Goal: Task Accomplishment & Management: Manage account settings

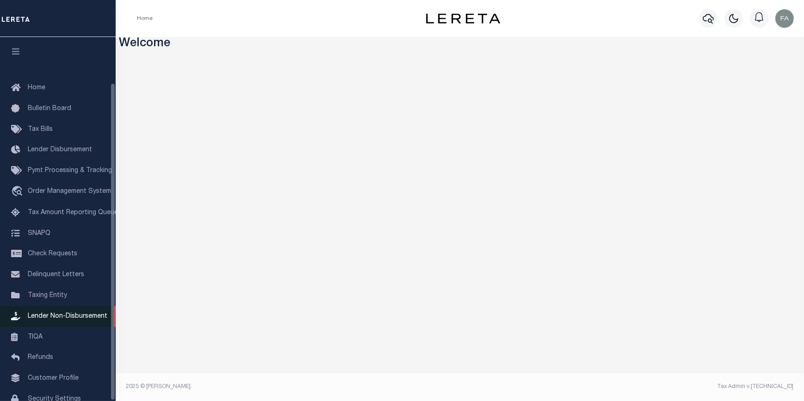
scroll to position [53, 0]
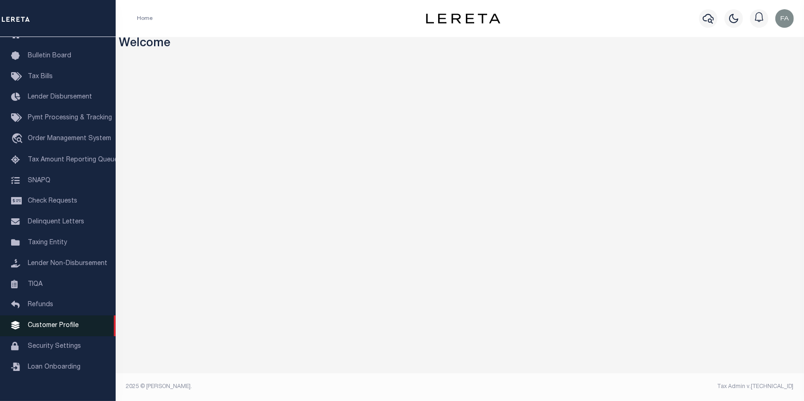
click at [54, 336] on link "Customer Profile" at bounding box center [58, 326] width 116 height 21
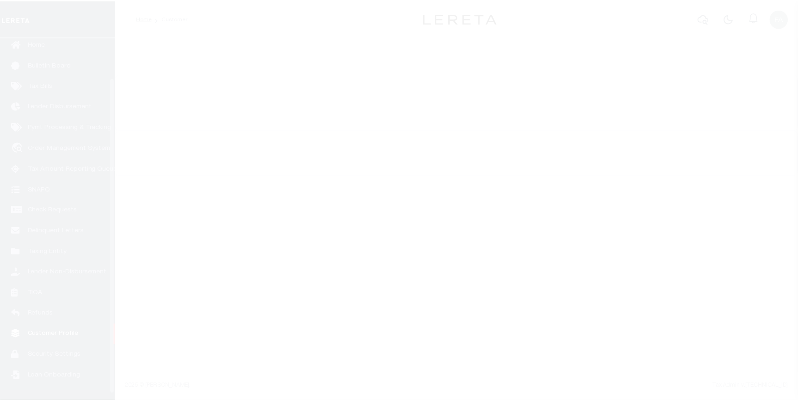
scroll to position [53, 0]
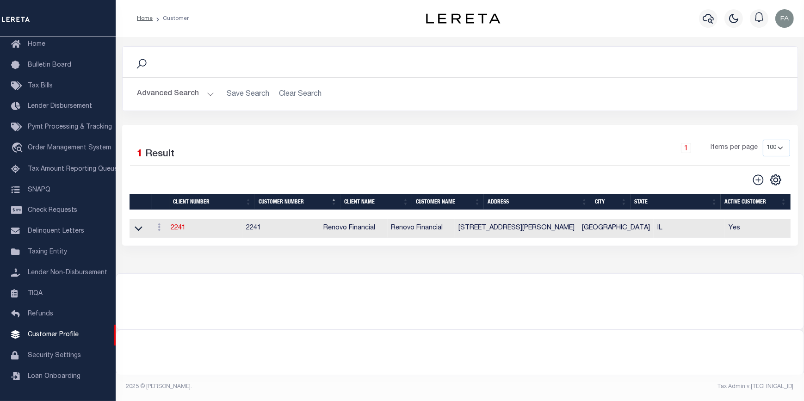
click at [198, 93] on button "Advanced Search" at bounding box center [175, 94] width 77 height 18
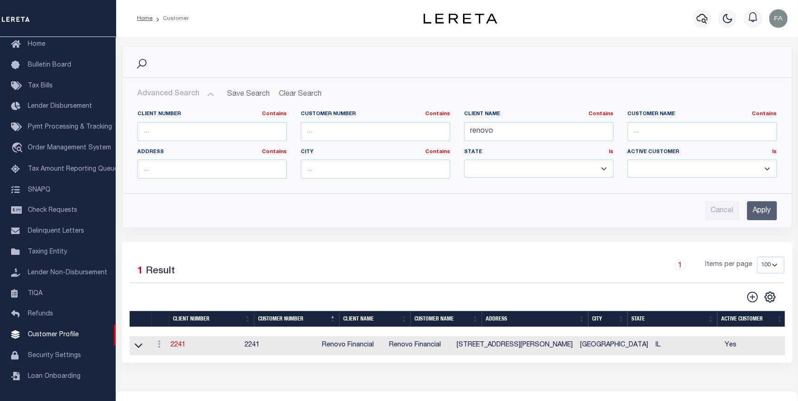
click at [177, 342] on td "2241" at bounding box center [204, 345] width 74 height 19
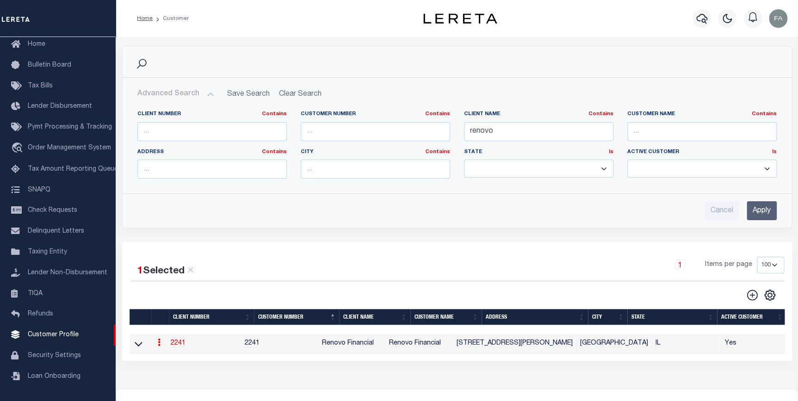
click at [181, 347] on link "2241" at bounding box center [178, 343] width 15 height 6
select select
type input "Renovo Financial"
type input "2241"
type input "Renovo Financial"
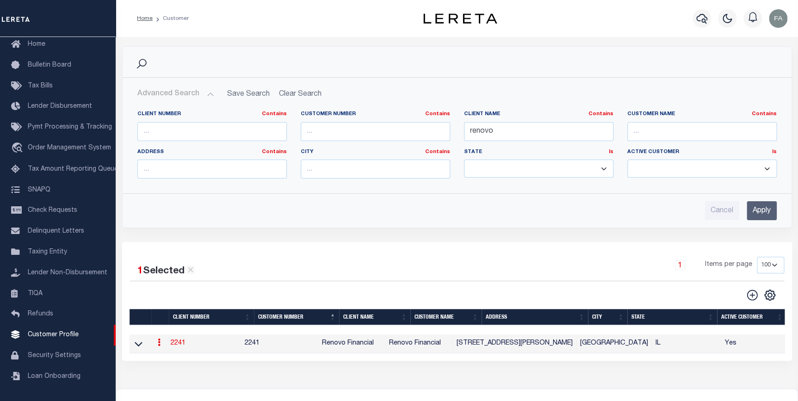
type input "Steven"
type input "Klemp"
select select "Mixed Portfolio"
type input "Tiffany Stringfellow"
type input "Barbara Kendrick"
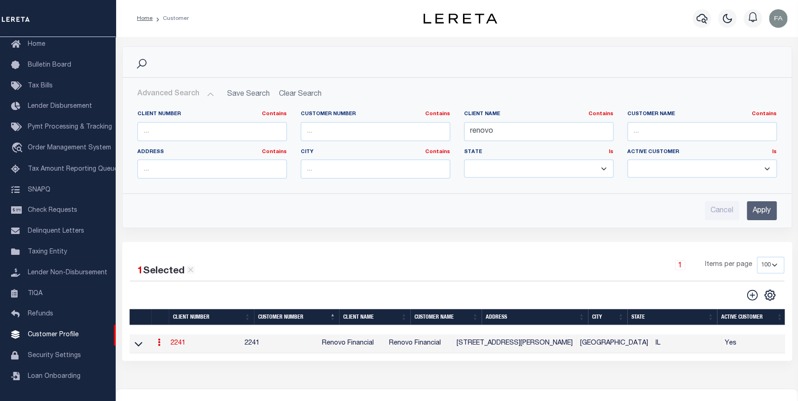
type input "Debbie Vecellio"
checkbox input "true"
select select
type textarea "$1.10 monthly tracking fee per parcel per month for Refi Parcel in excess of 5 …"
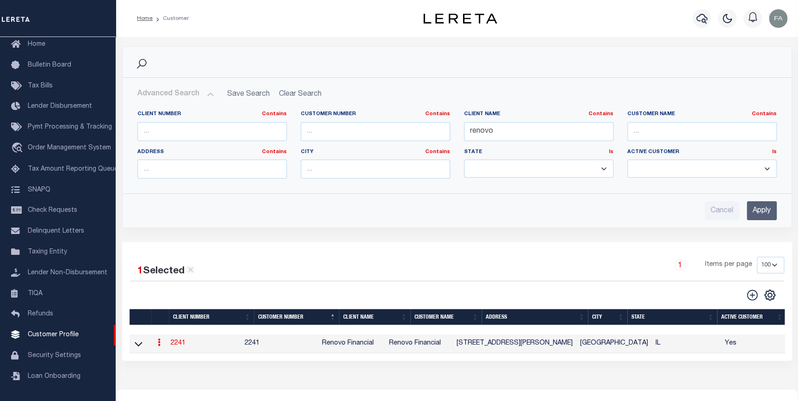
type input "90"
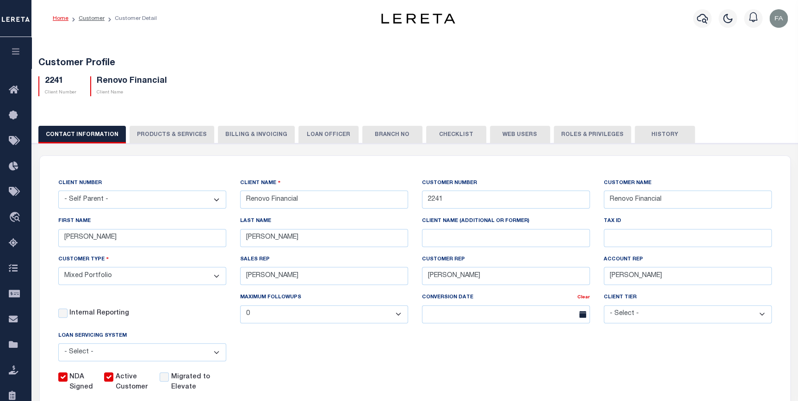
click at [186, 133] on button "PRODUCTS & SERVICES" at bounding box center [172, 135] width 85 height 18
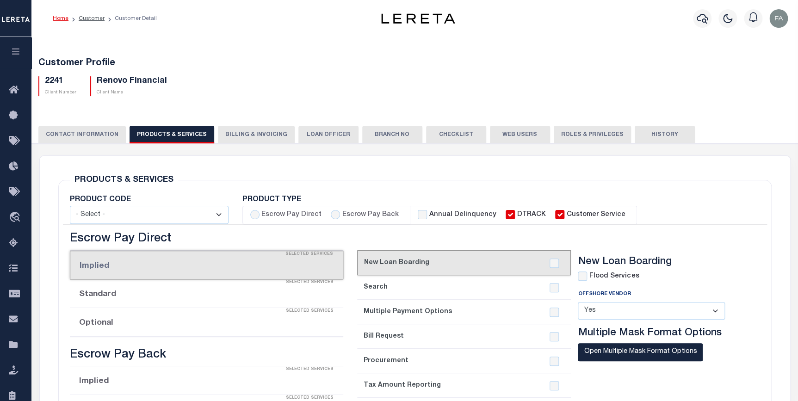
select select "STX"
radio input "true"
checkbox input "true"
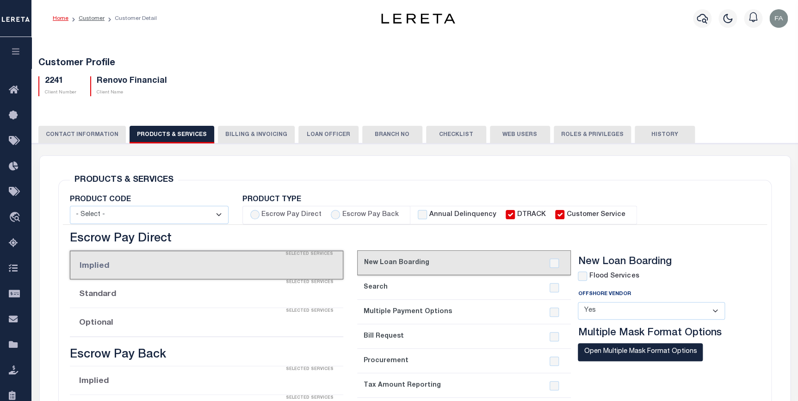
checkbox input "true"
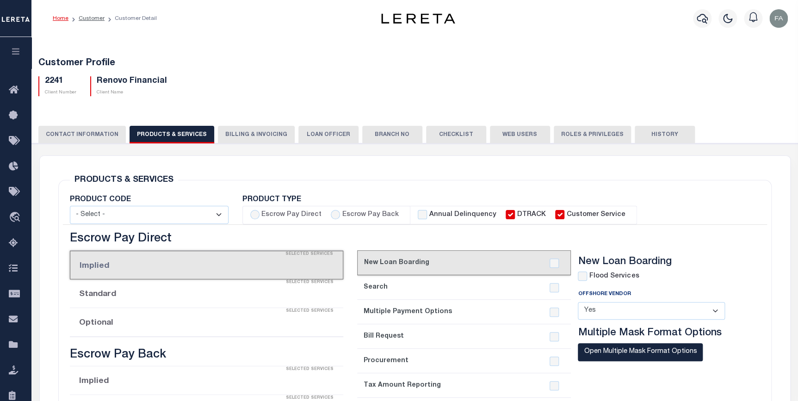
checkbox input "true"
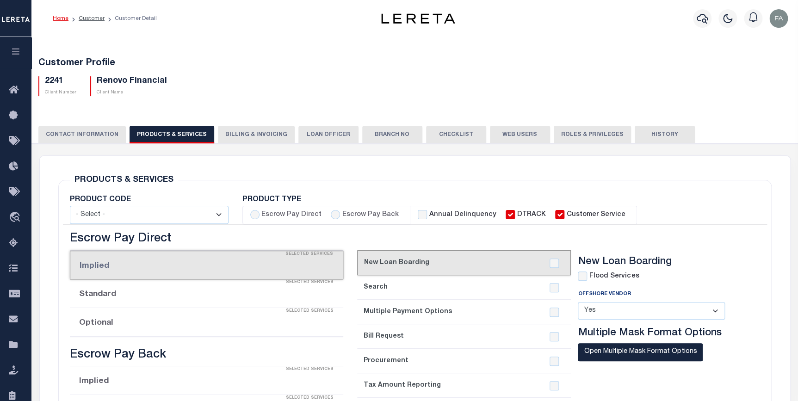
checkbox input "true"
type textarea "$1.10 monthly tracking fee per parcel per month for Refi Parcel in excess of 5 …"
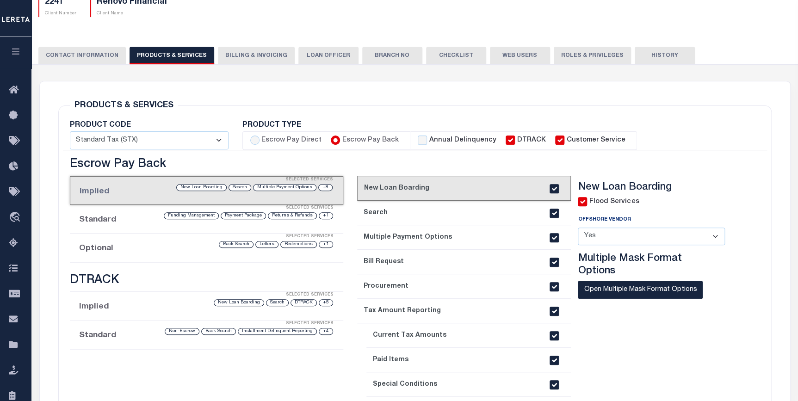
scroll to position [42, 0]
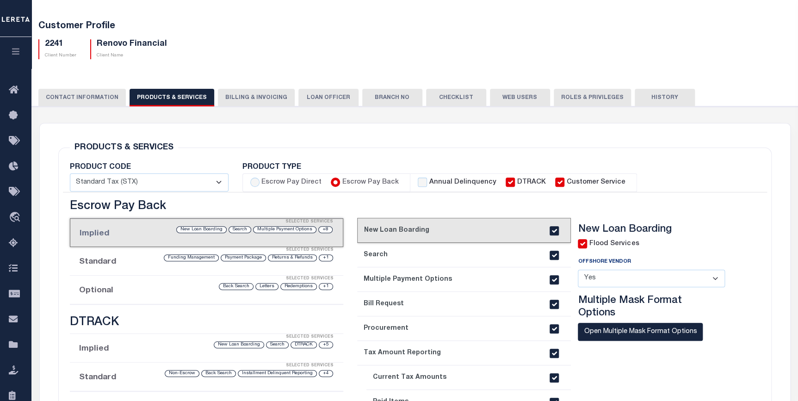
click at [640, 92] on button "History" at bounding box center [665, 98] width 60 height 18
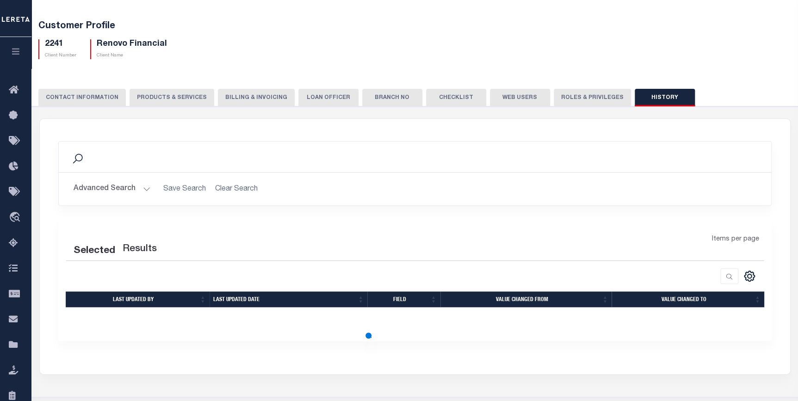
click at [167, 102] on button "PRODUCTS & SERVICES" at bounding box center [172, 98] width 85 height 18
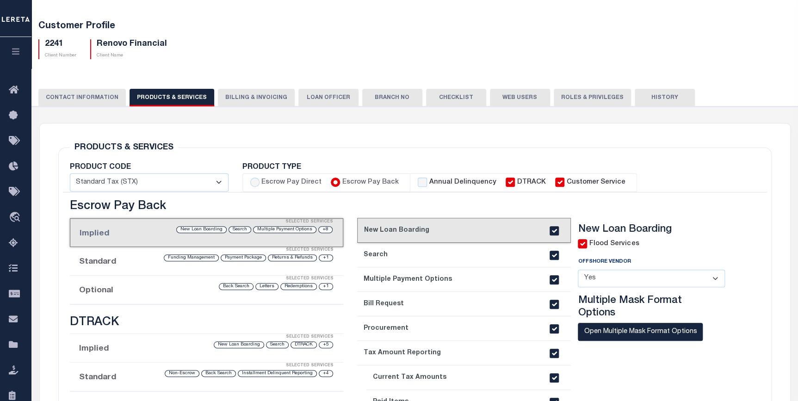
select select "STX"
type textarea "$1.10 monthly tracking fee per parcel per month for Refi Parcel in excess of 5 …"
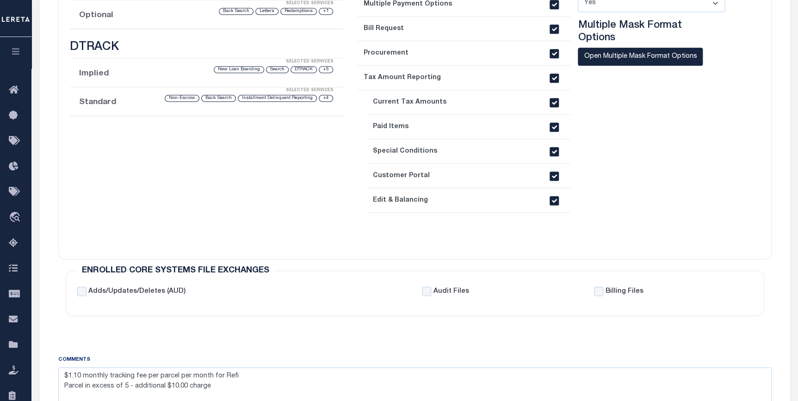
scroll to position [0, 0]
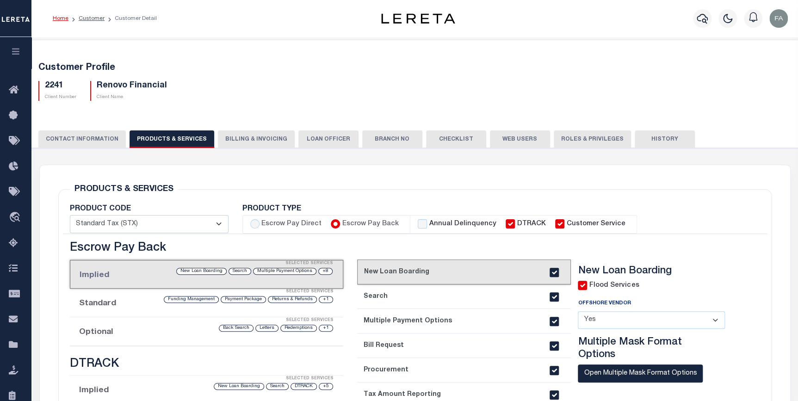
drag, startPoint x: 229, startPoint y: 205, endPoint x: 708, endPoint y: 88, distance: 492.9
click at [220, 146] on button "Billing & Invoicing" at bounding box center [256, 139] width 77 height 18
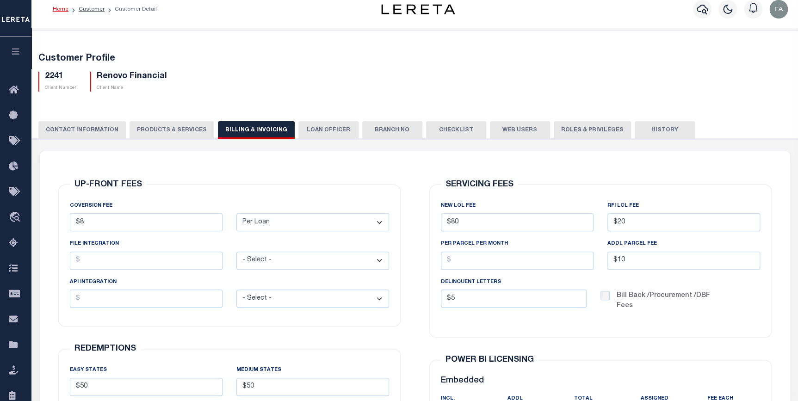
drag, startPoint x: 103, startPoint y: 147, endPoint x: 93, endPoint y: 128, distance: 22.2
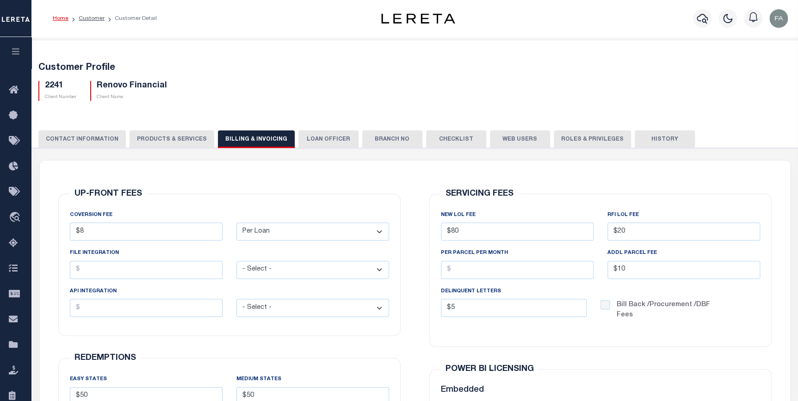
click at [152, 139] on button "PRODUCTS & SERVICES" at bounding box center [172, 139] width 85 height 18
select select "STX"
type textarea "$1.10 monthly tracking fee per parcel per month for Refi Parcel in excess of 5 …"
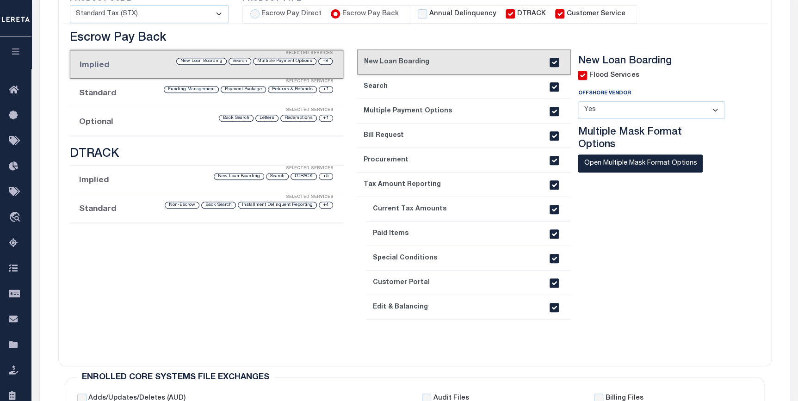
scroll to position [84, 0]
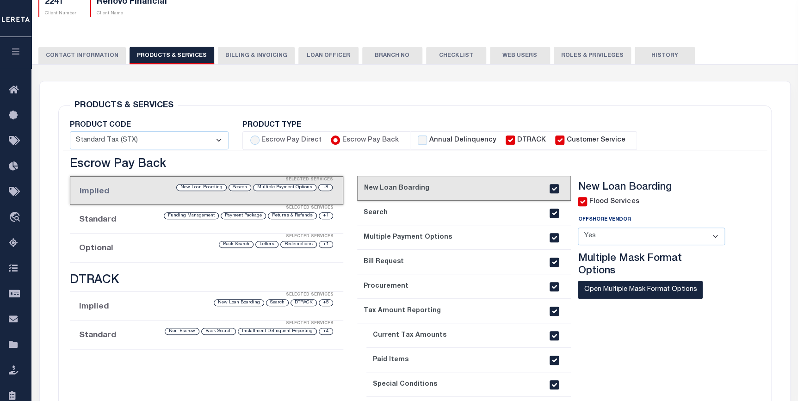
click at [103, 59] on button "CONTACT INFORMATION" at bounding box center [81, 56] width 87 height 18
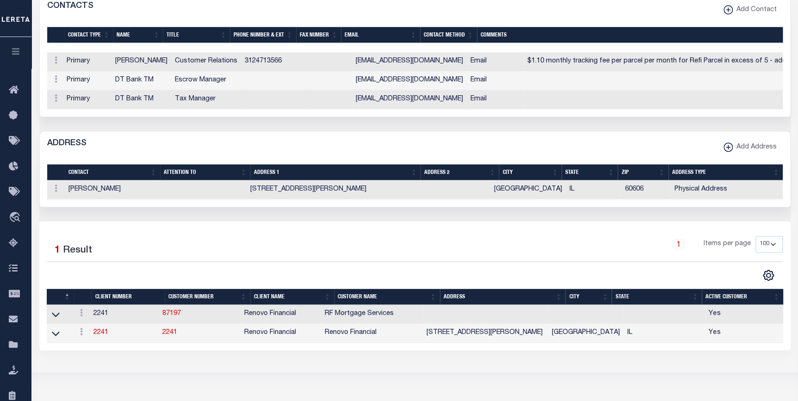
scroll to position [429, 0]
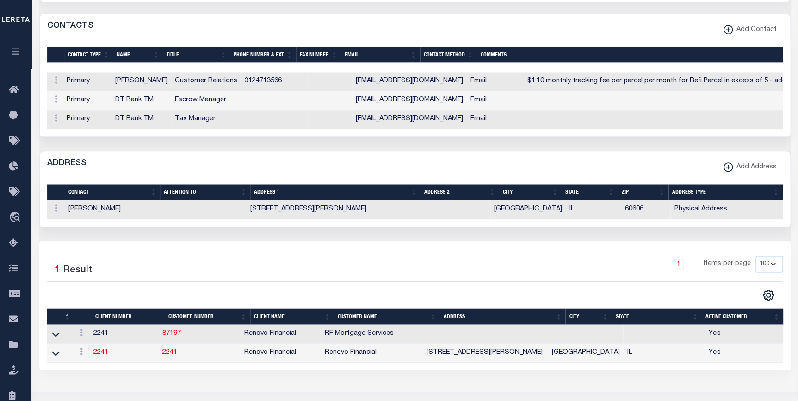
drag, startPoint x: 232, startPoint y: 181, endPoint x: 278, endPoint y: 154, distance: 53.2
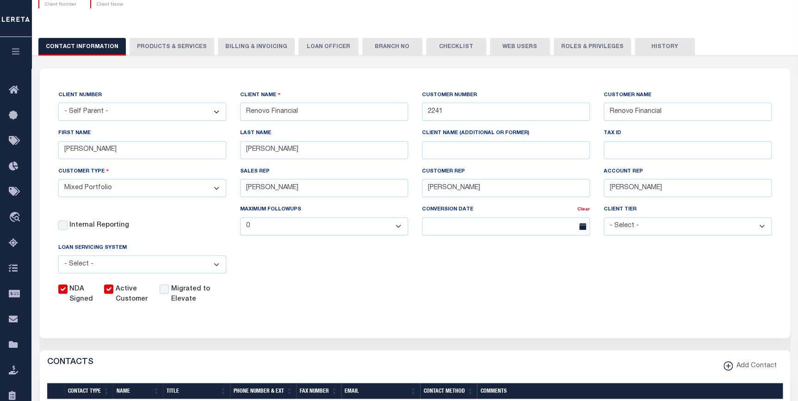
scroll to position [0, 0]
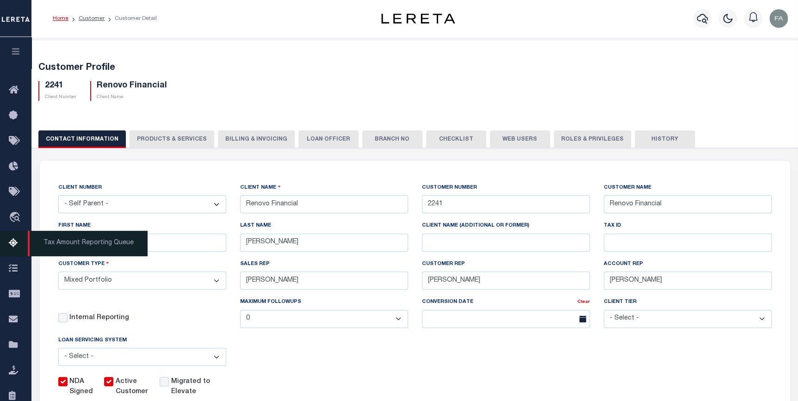
click at [19, 249] on icon at bounding box center [16, 244] width 15 height 12
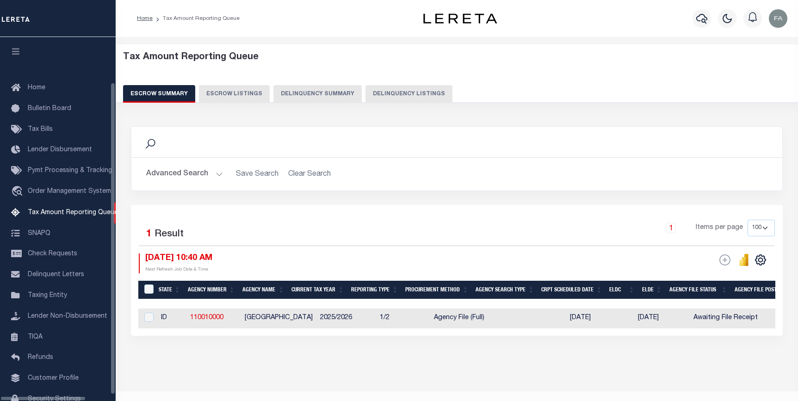
select select "100"
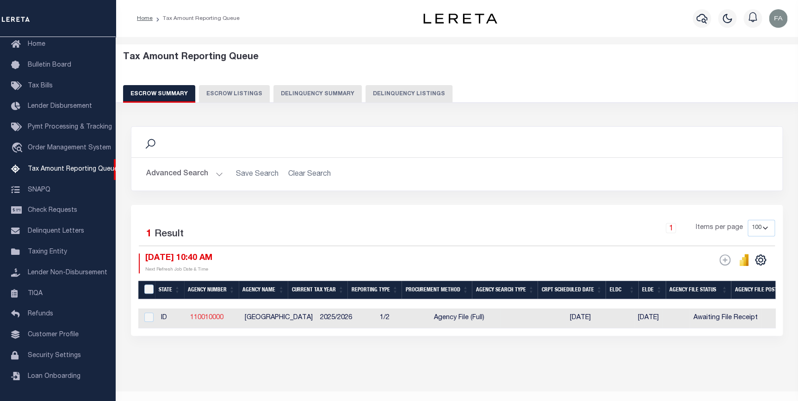
click at [200, 315] on link "110010000" at bounding box center [206, 318] width 33 height 6
checkbox input "true"
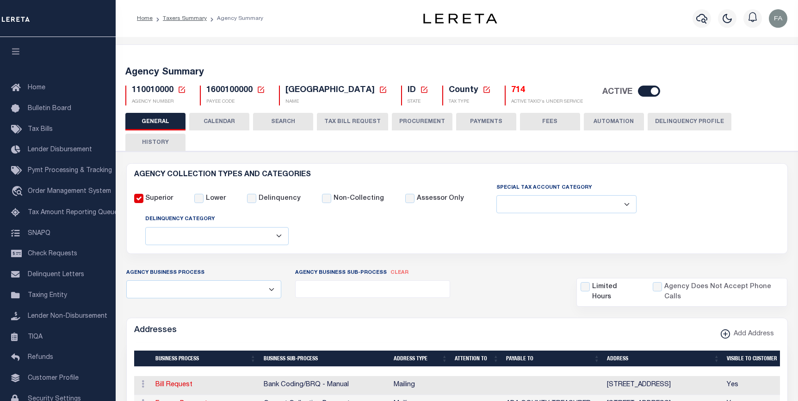
select select
click at [213, 126] on button "CALENDAR" at bounding box center [219, 122] width 60 height 18
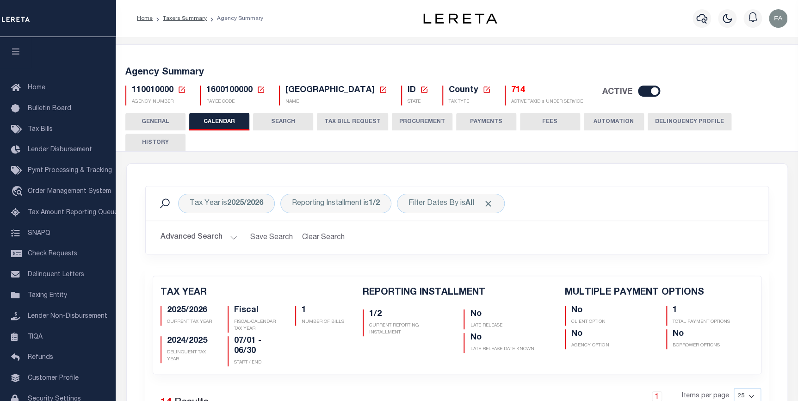
checkbox input "false"
type input "1"
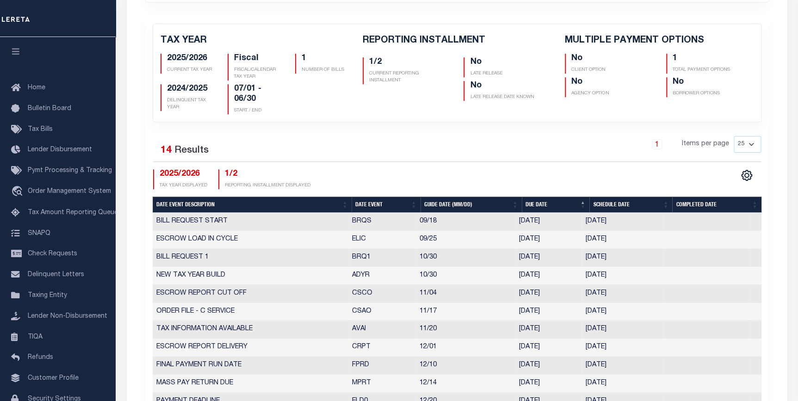
scroll to position [421, 0]
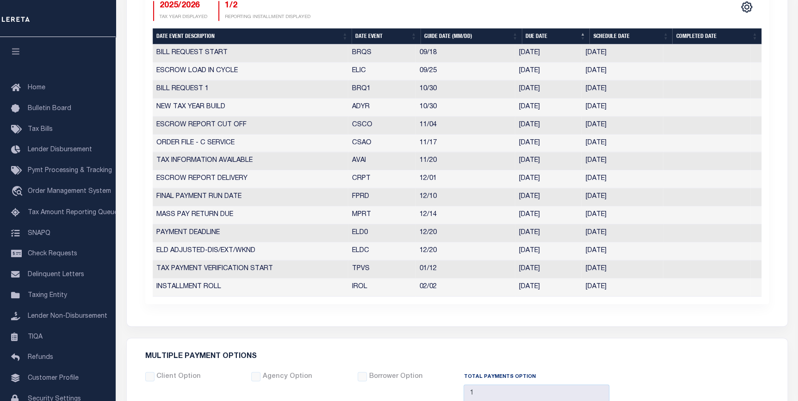
click at [260, 224] on td "PAYMENT DEADLINE" at bounding box center [251, 233] width 196 height 18
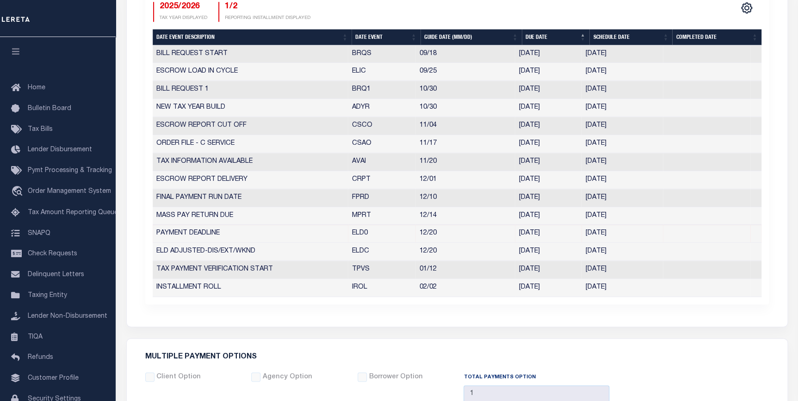
click at [314, 225] on td "PAYMENT DEADLINE" at bounding box center [251, 234] width 196 height 18
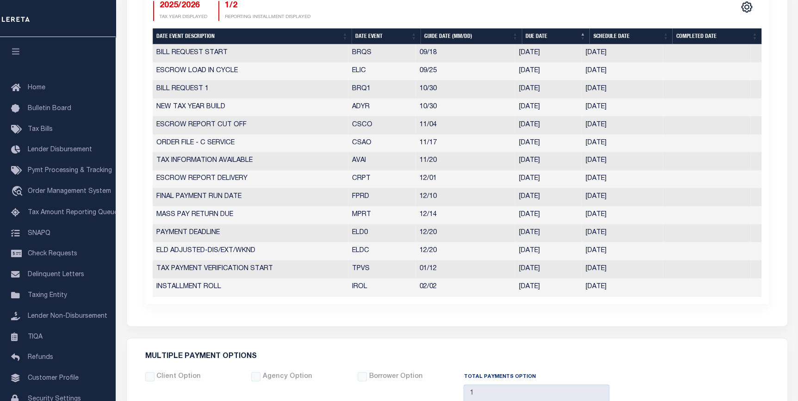
click at [275, 170] on td "ESCROW REPORT DELIVERY" at bounding box center [251, 179] width 196 height 18
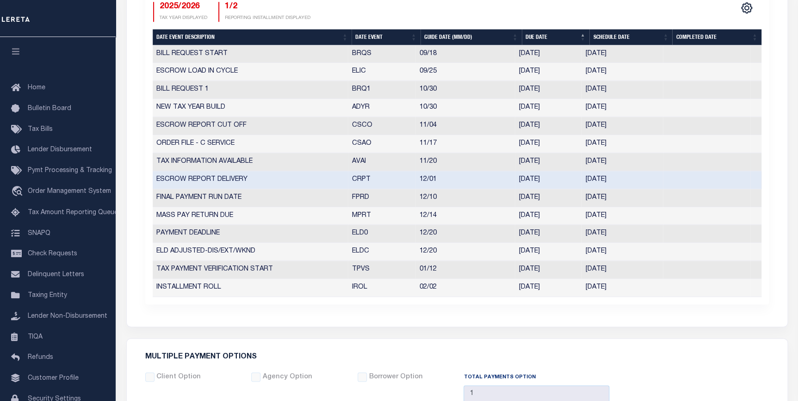
click at [284, 153] on td "TAX INFORMATION AVAILABLE" at bounding box center [251, 162] width 196 height 18
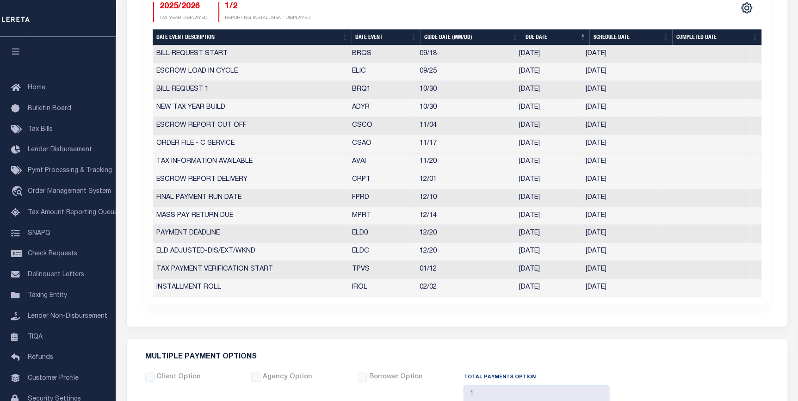
click at [285, 99] on td "NEW TAX YEAR BUILD" at bounding box center [251, 108] width 196 height 18
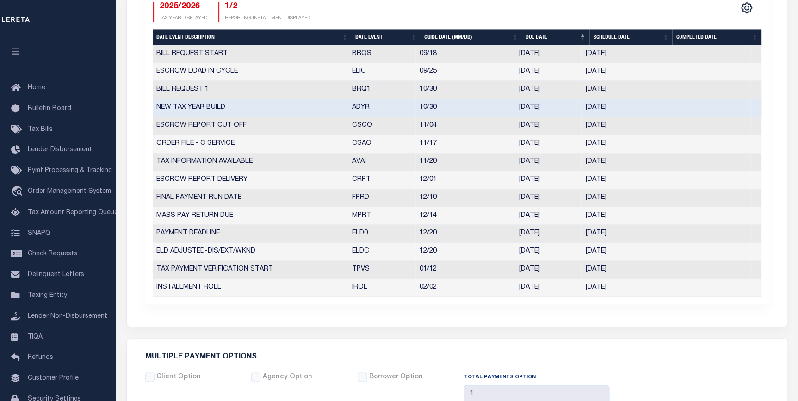
click at [289, 81] on td "BILL REQUEST 1" at bounding box center [251, 90] width 196 height 18
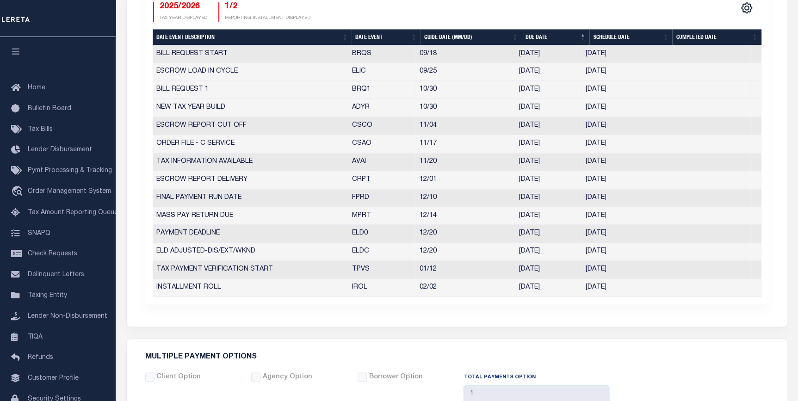
click at [298, 81] on td "BILL REQUEST 1" at bounding box center [251, 90] width 196 height 18
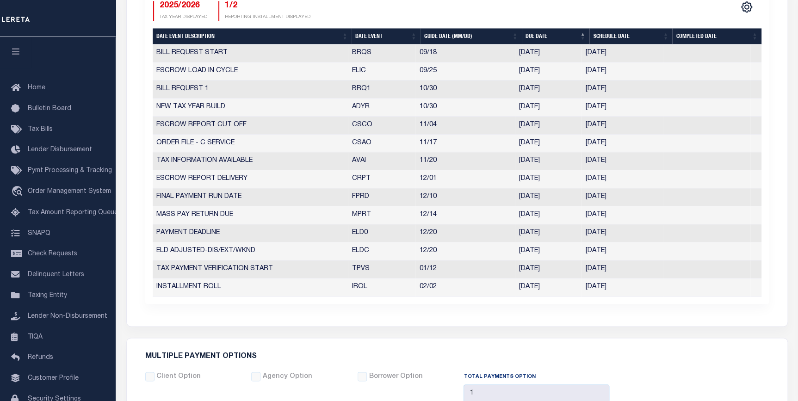
click at [298, 81] on td "BILL REQUEST 1" at bounding box center [251, 90] width 196 height 18
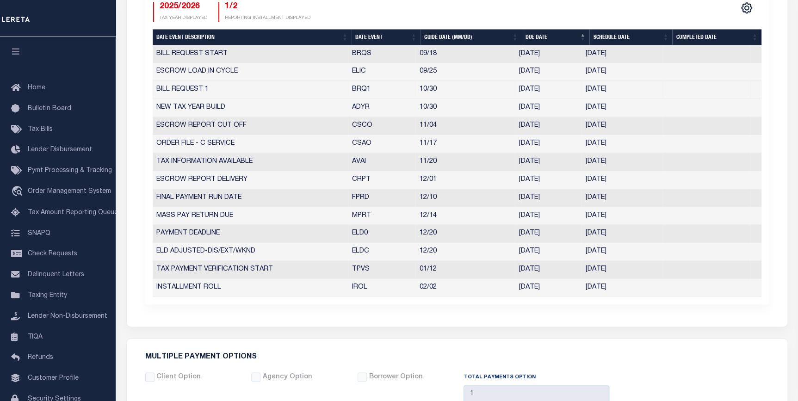
select select "10"
select select "30"
type input "10/23/2025"
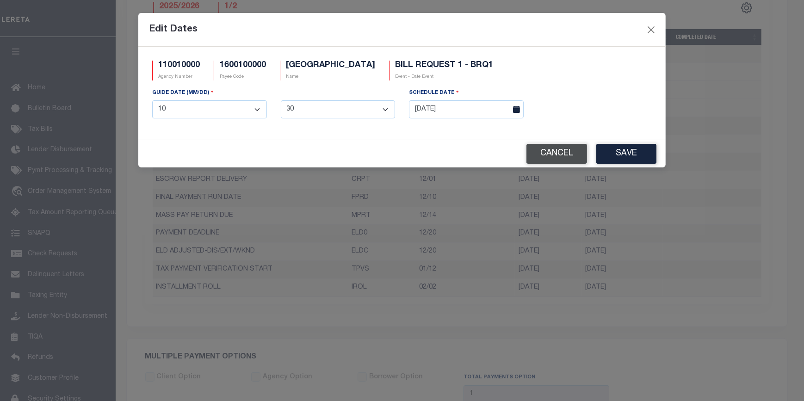
drag, startPoint x: 298, startPoint y: 68, endPoint x: 547, endPoint y: 157, distance: 264.5
click at [547, 157] on button "Cancel" at bounding box center [557, 154] width 61 height 20
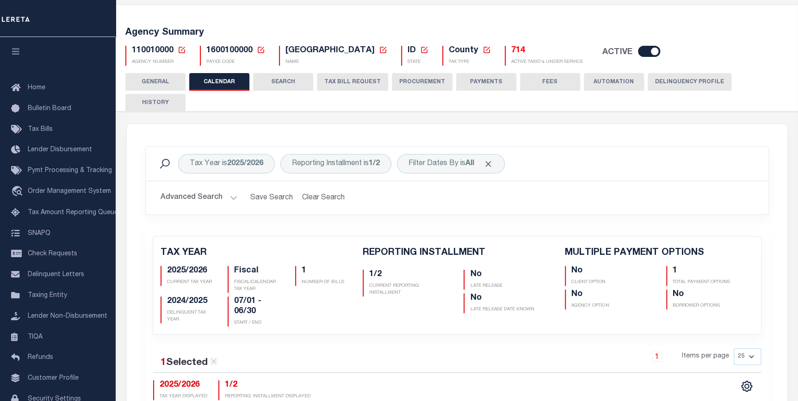
scroll to position [0, 0]
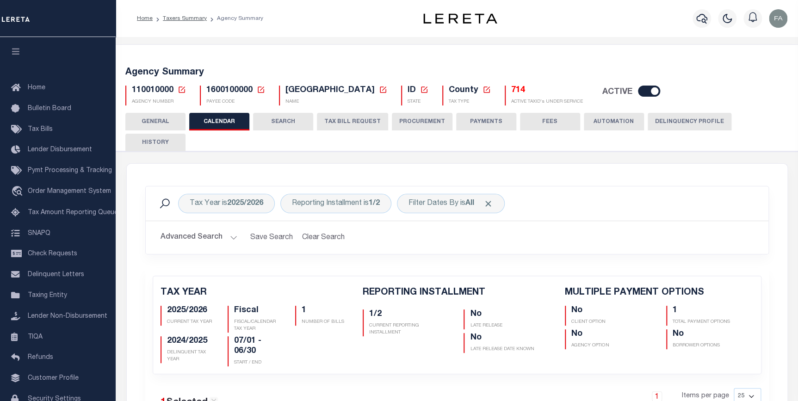
click at [426, 119] on button "PROCUREMENT" at bounding box center [422, 122] width 61 height 18
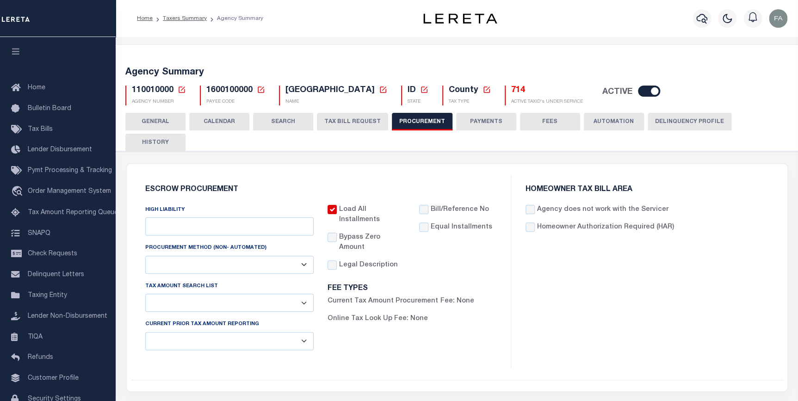
type input "$10,000"
select select "1"
select select "4"
checkbox input "true"
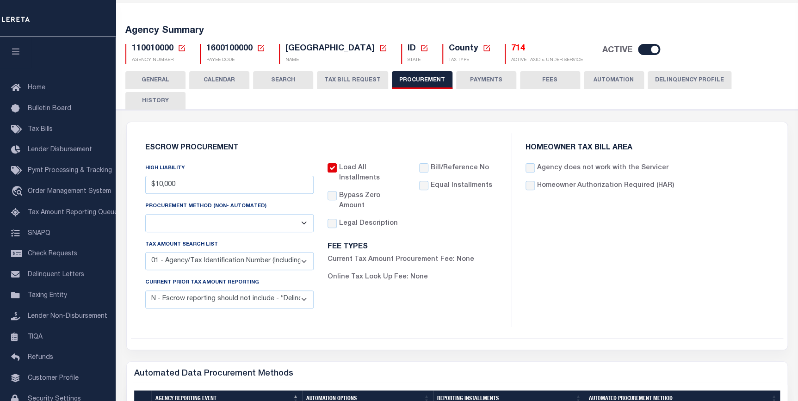
click at [289, 214] on select "Automated Report/Listing Created by Agency Email Fax Mail Phone Screen Scraping…" at bounding box center [229, 223] width 169 height 18
click at [566, 249] on div "HOMEOWNER TAX BILL AREA Agency does not work with the Servicer Homeowner Author…" at bounding box center [647, 230] width 272 height 194
click at [232, 252] on select "01 - Agency/Tax Identification Number (Including TRA) 02 - Agency/Lien Descript…" at bounding box center [229, 261] width 169 height 18
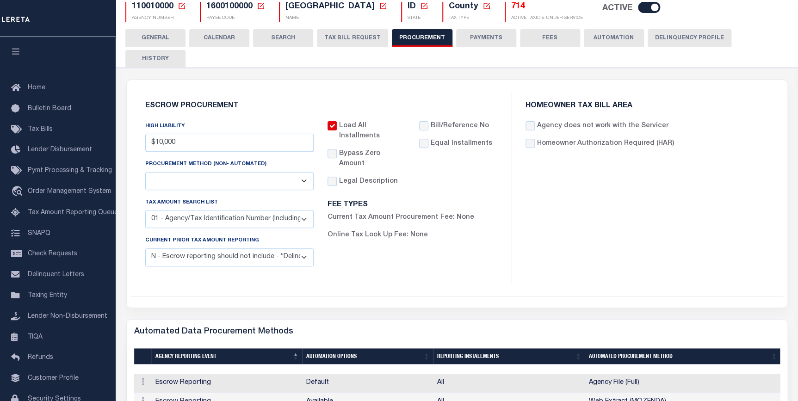
click at [227, 172] on select "Automated Report/Listing Created by Agency Email Fax Mail Phone Screen Scraping…" at bounding box center [229, 181] width 169 height 18
click at [236, 210] on select "01 - Agency/Tax Identification Number (Including TRA) 02 - Agency/Lien Descript…" at bounding box center [229, 219] width 169 height 18
click at [238, 210] on select "01 - Agency/Tax Identification Number (Including TRA) 02 - Agency/Lien Descript…" at bounding box center [229, 219] width 169 height 18
click at [288, 248] on select "C - Escrow reporting includes “Delinquent Current Tax Year Installment(s) Exist…" at bounding box center [229, 257] width 169 height 18
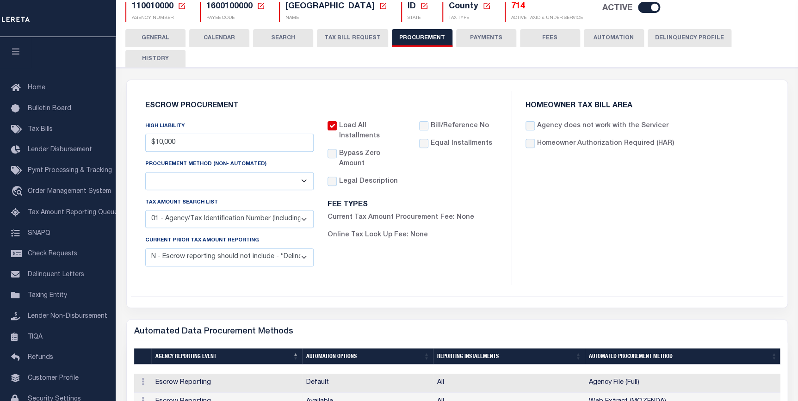
click at [201, 172] on select "Automated Report/Listing Created by Agency Email Fax Mail Phone Screen Scraping…" at bounding box center [229, 181] width 169 height 18
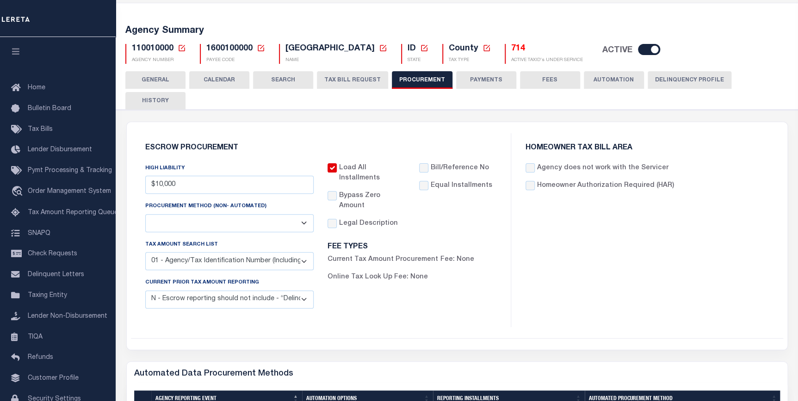
click at [367, 87] on button "TAX BILL REQUEST" at bounding box center [352, 80] width 71 height 18
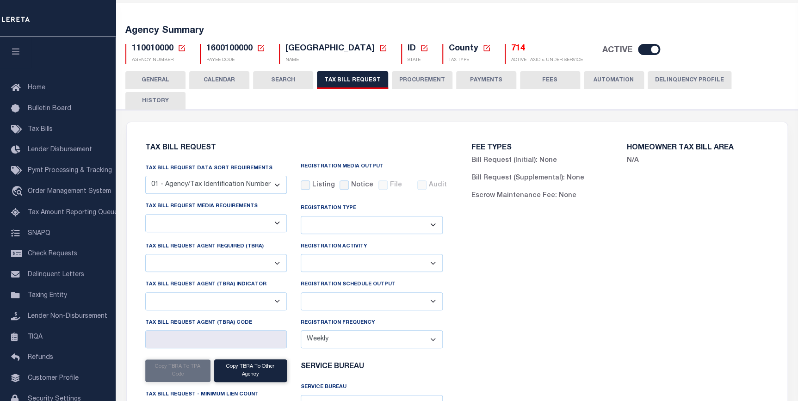
select select "27"
checkbox input "false"
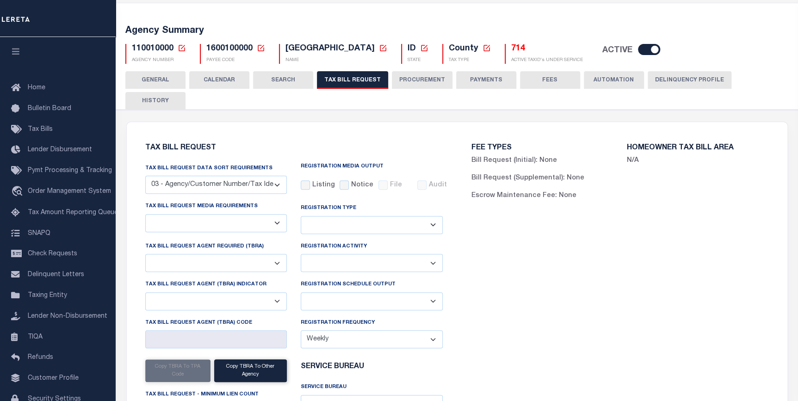
select select "22"
select select "false"
type input "ACC"
select select
select select "7803021001"
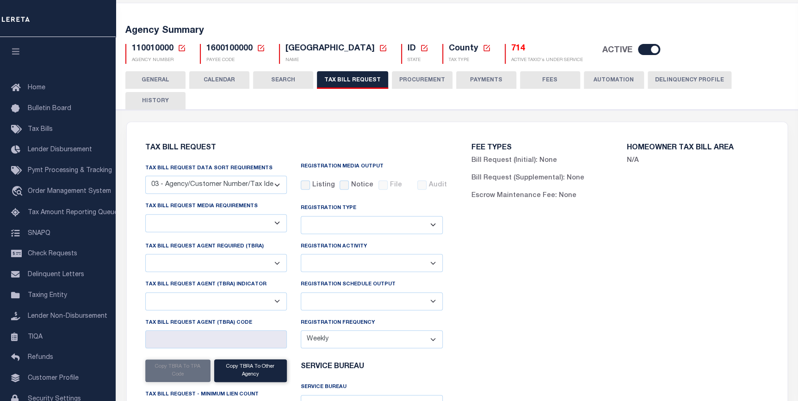
select select "3"
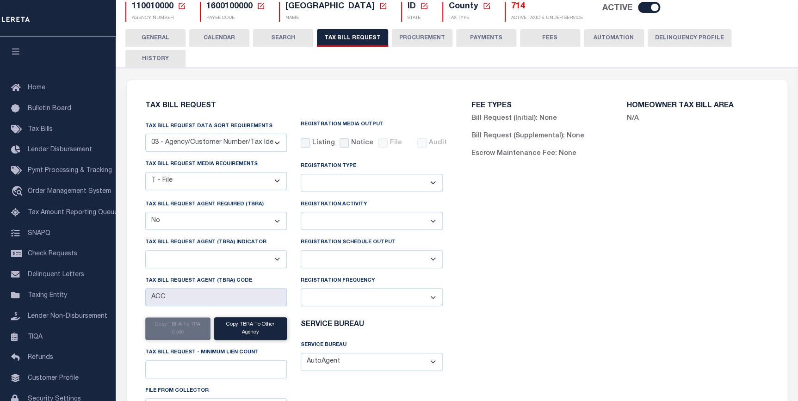
click at [224, 250] on select "A - Agency requires both customer TBRA code and LERETA TBRA code. B - Agency re…" at bounding box center [216, 259] width 142 height 18
click at [698, 216] on div "FEE TYPES Bill Request (Initial): None Bill Request (Supplemental): None Escrow…" at bounding box center [620, 268] width 326 height 355
